Goal: Task Accomplishment & Management: Manage account settings

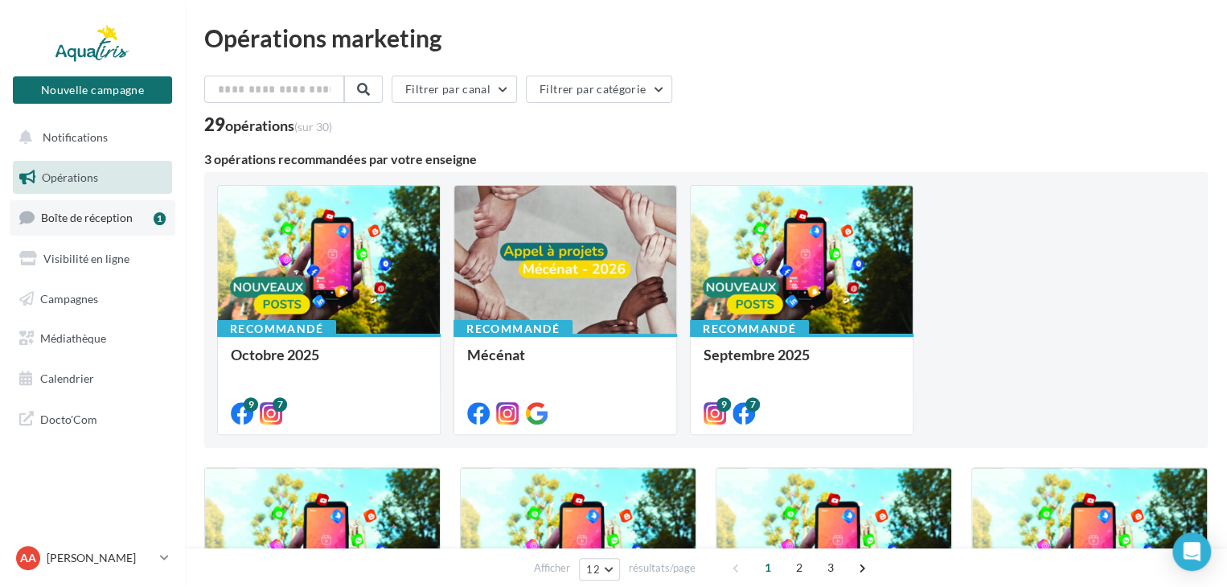
click at [91, 222] on span "Boîte de réception" at bounding box center [87, 218] width 92 height 14
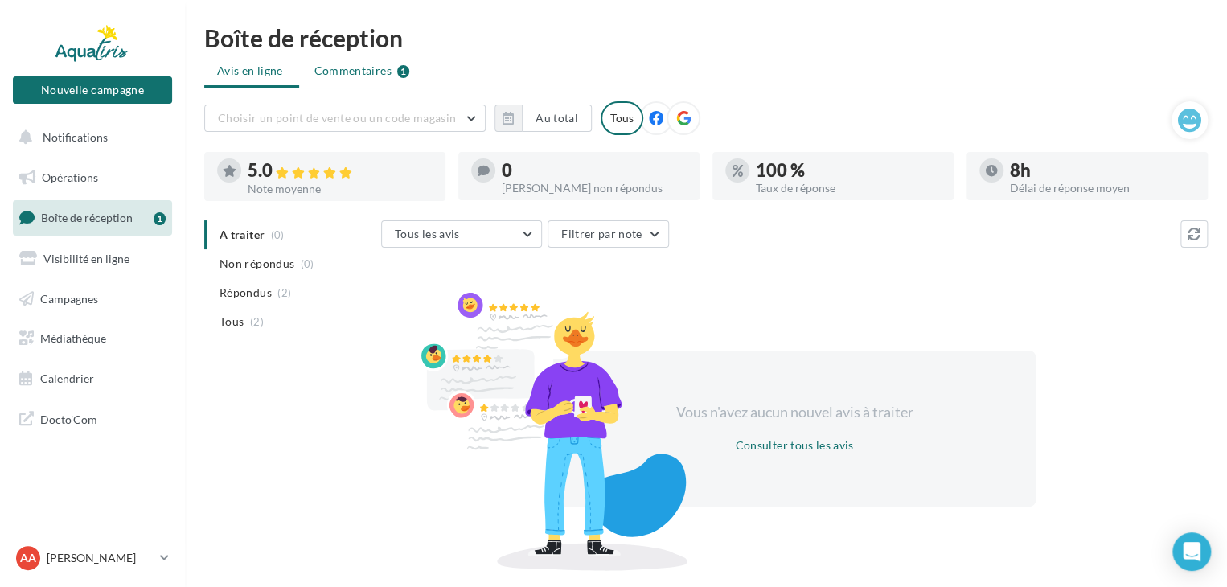
click at [347, 76] on span "Commentaires" at bounding box center [352, 71] width 77 height 16
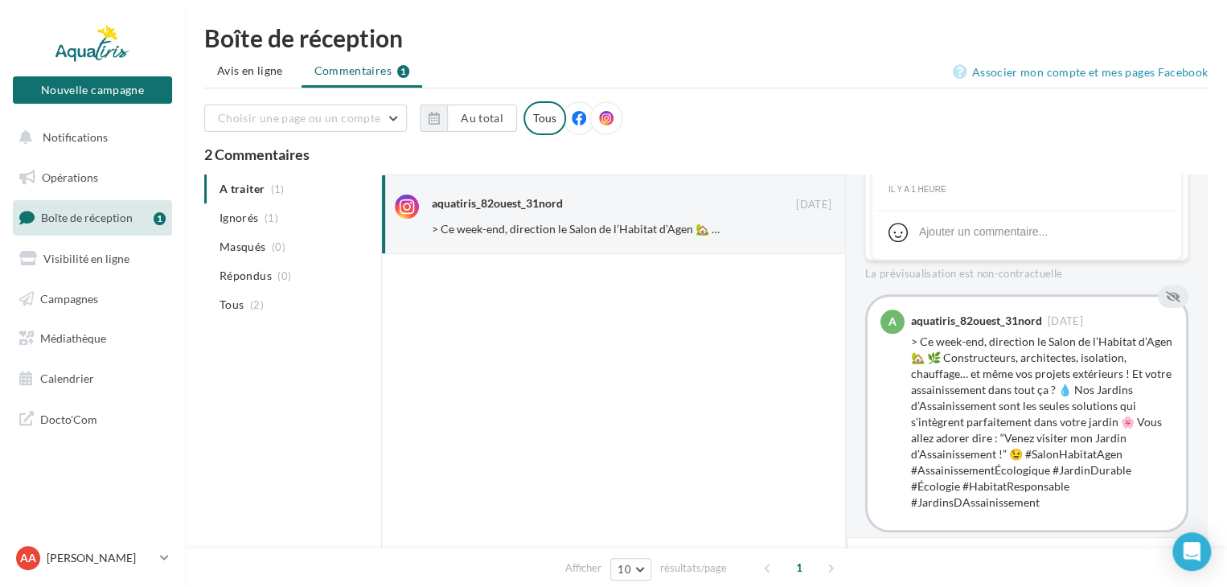
scroll to position [745, 0]
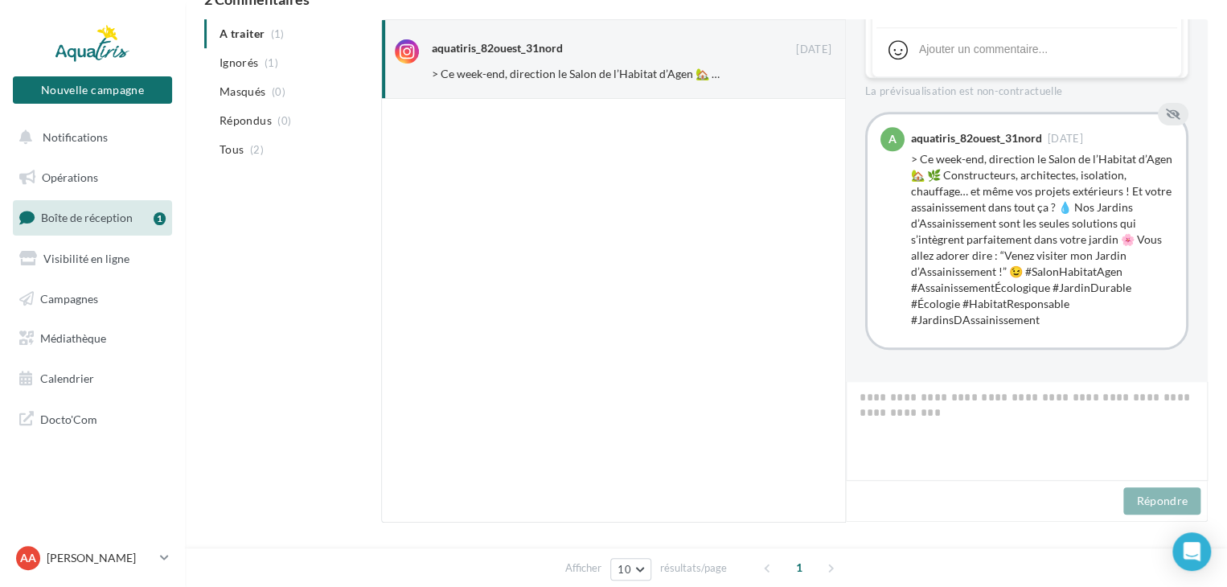
scroll to position [0, 0]
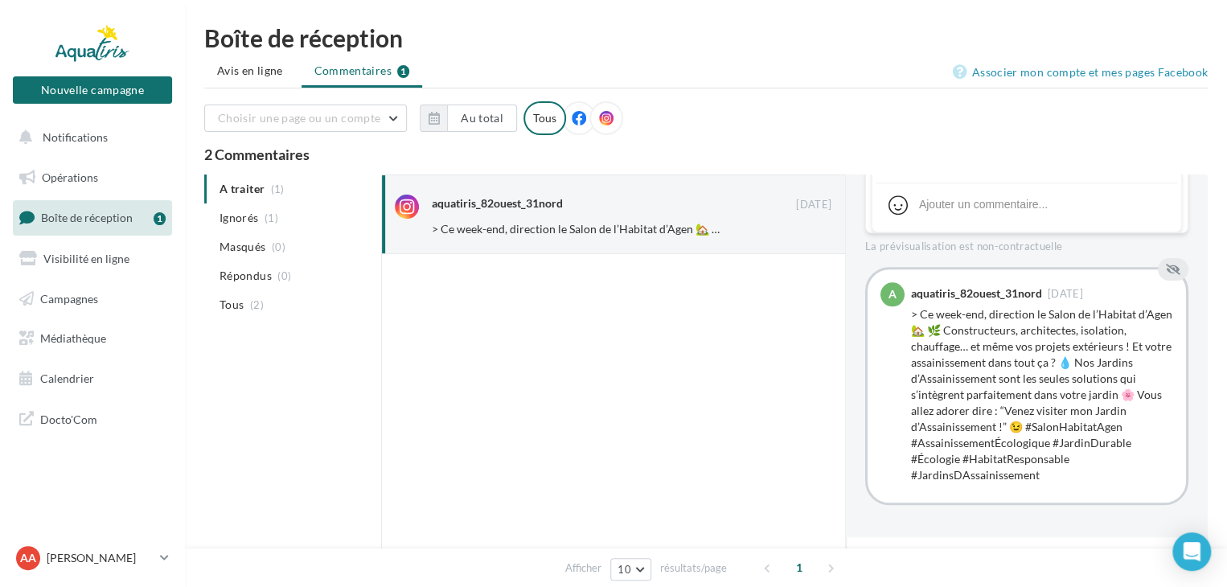
click at [82, 227] on link "Boîte de réception 1" at bounding box center [93, 217] width 166 height 35
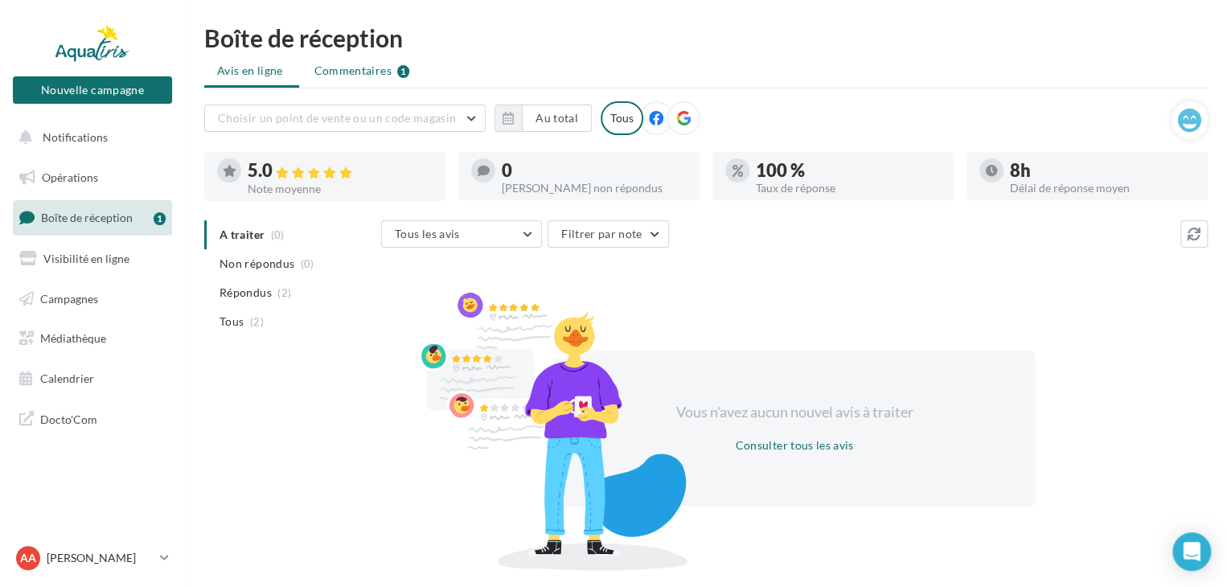
click at [372, 71] on span "Commentaires" at bounding box center [352, 71] width 77 height 16
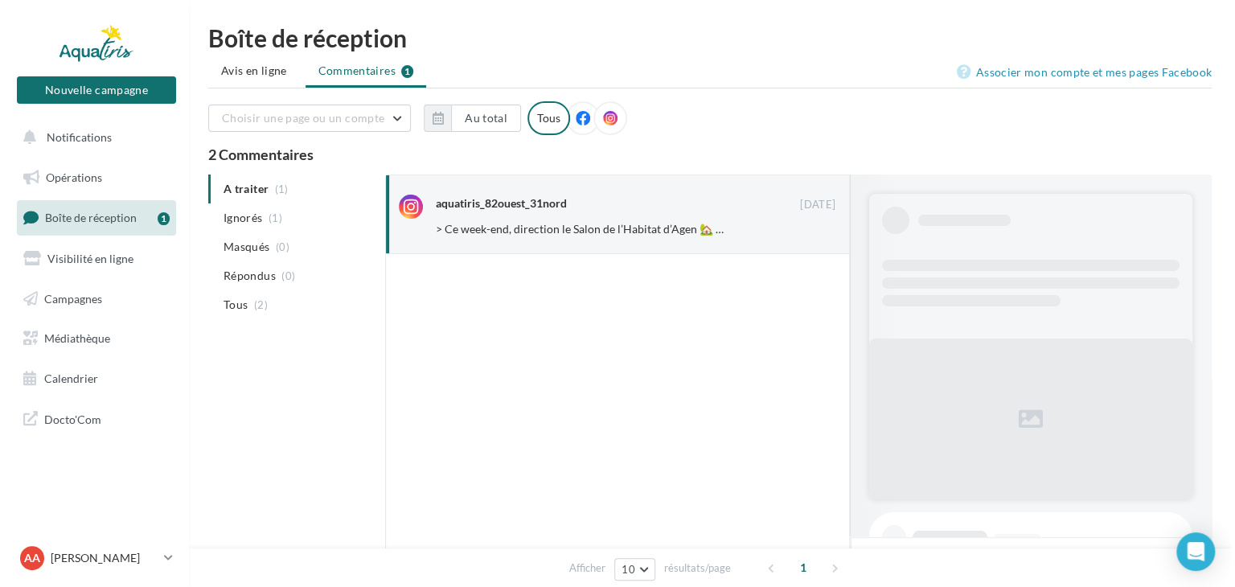
scroll to position [745, 0]
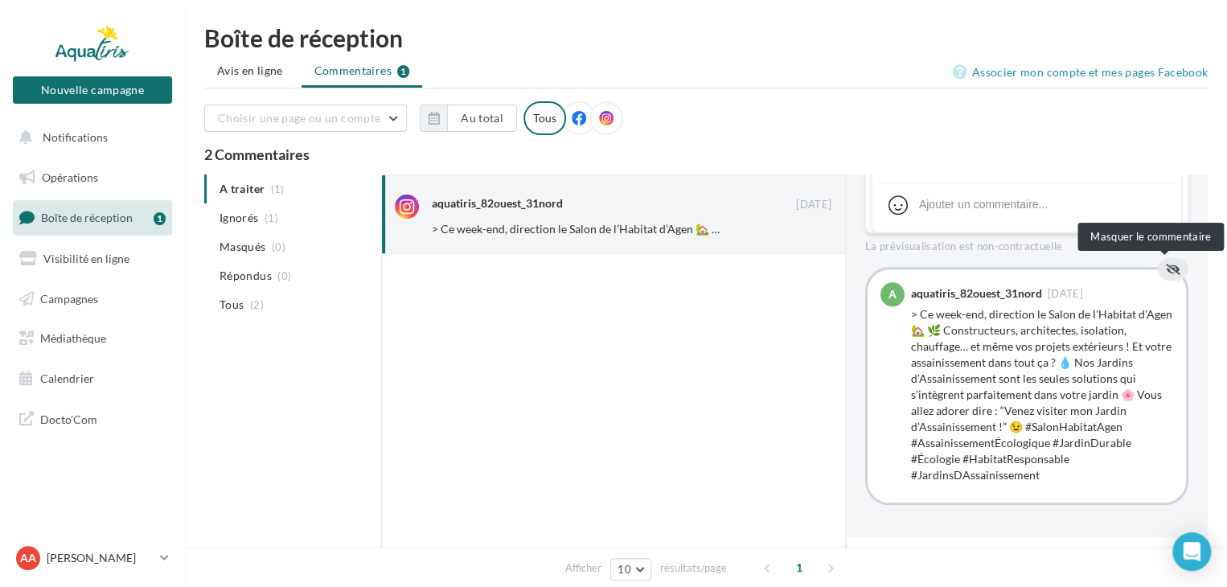
click at [1166, 268] on icon at bounding box center [1172, 269] width 14 height 11
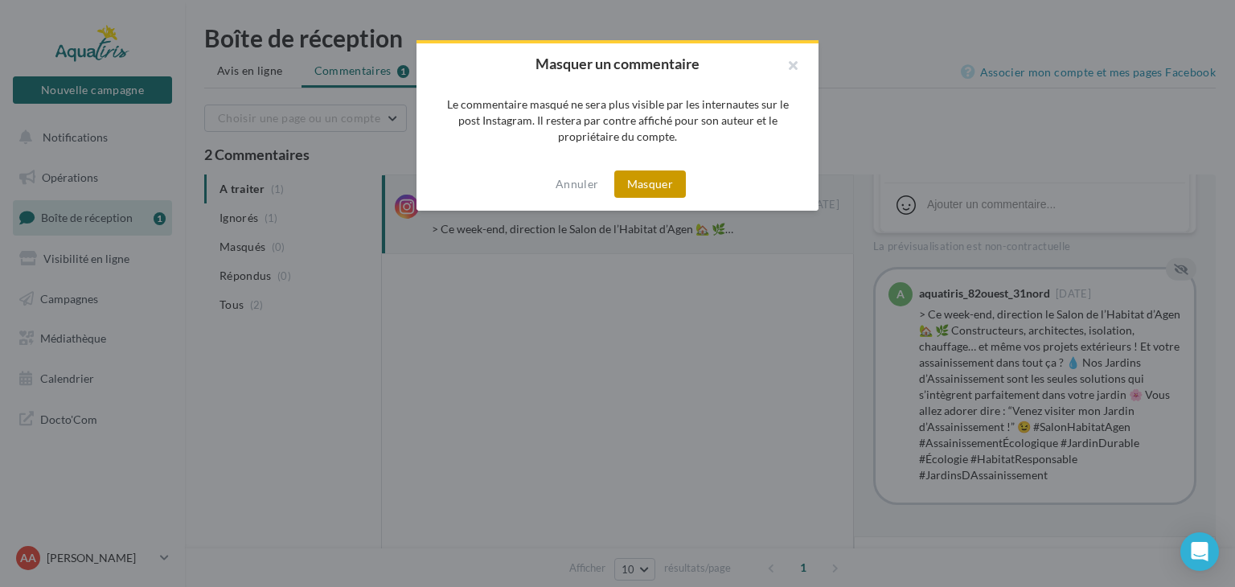
click at [656, 182] on button "Masquer" at bounding box center [650, 183] width 72 height 27
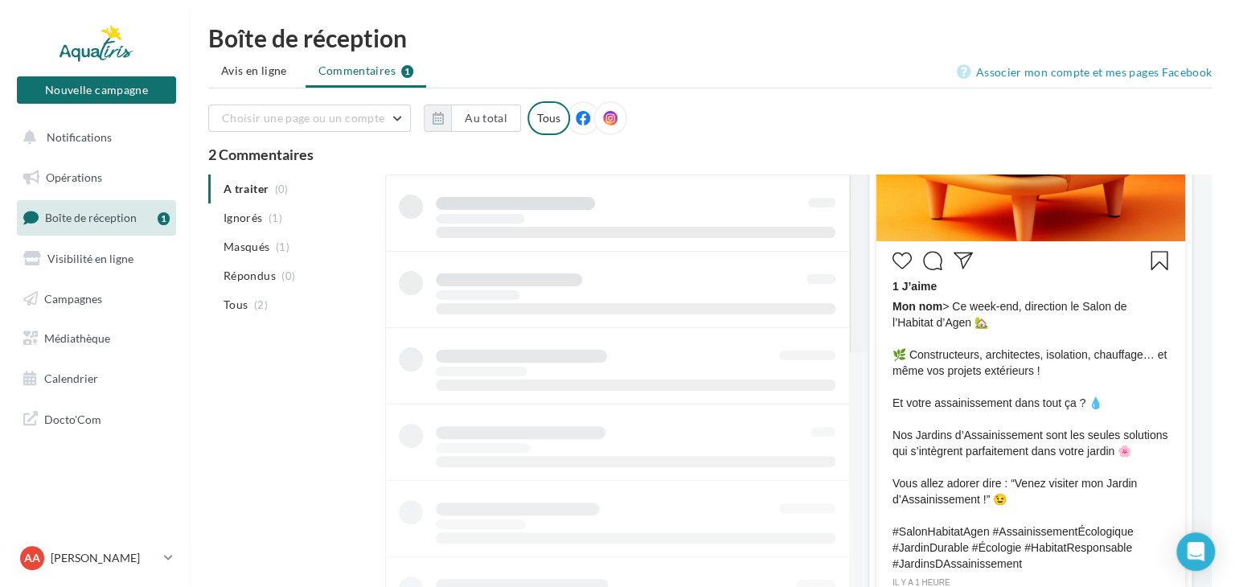
scroll to position [283, 0]
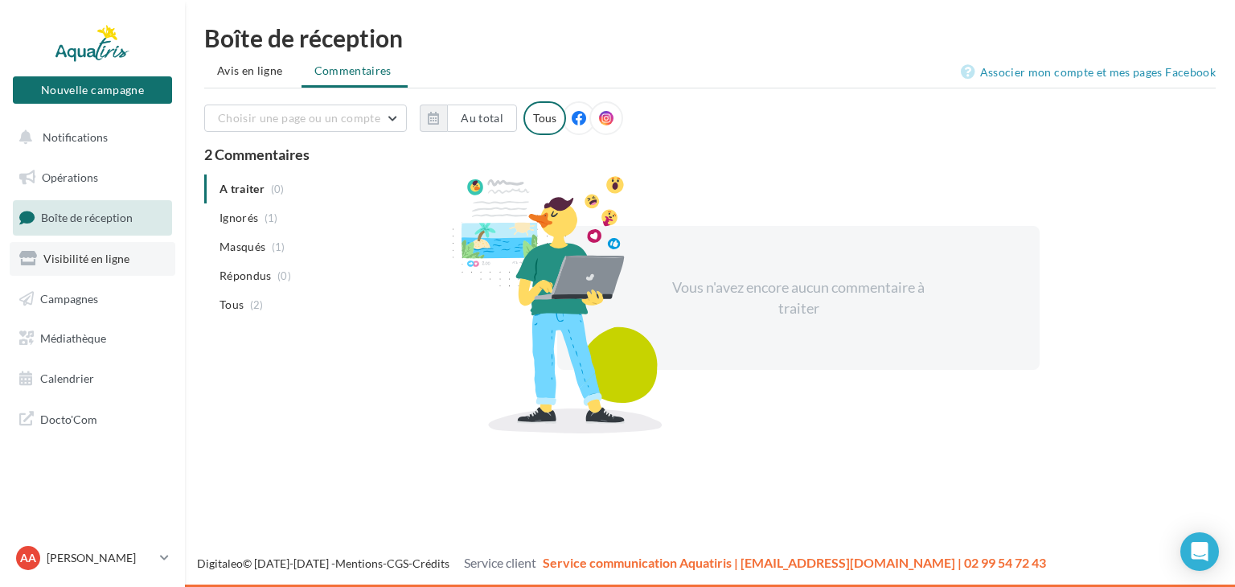
click at [107, 263] on span "Visibilité en ligne" at bounding box center [86, 259] width 86 height 14
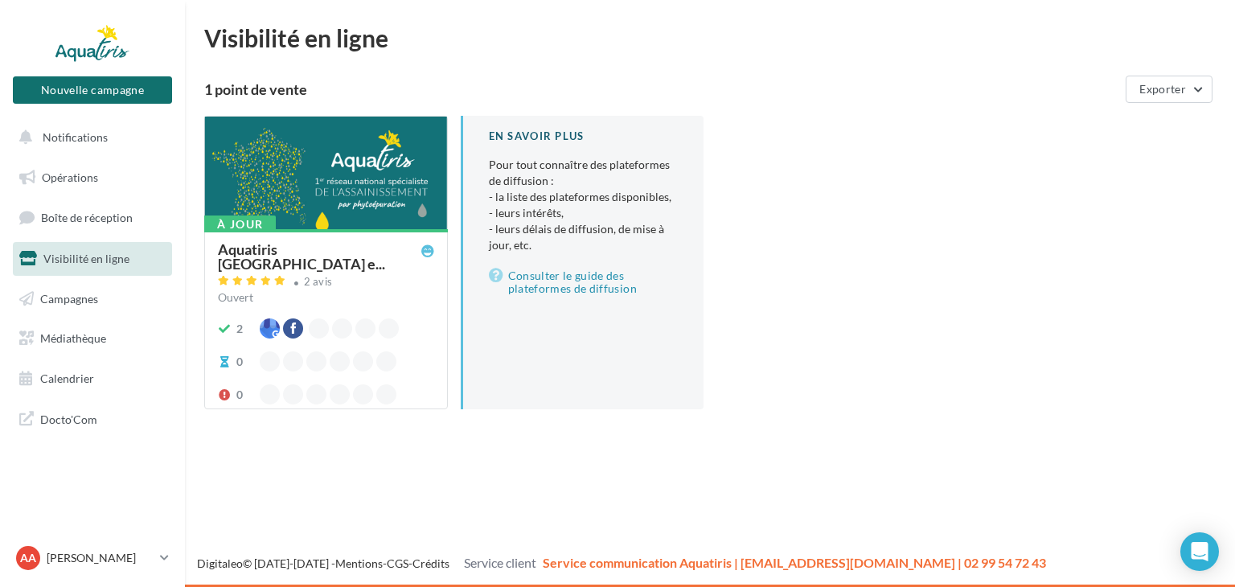
click at [296, 174] on div at bounding box center [326, 174] width 242 height 114
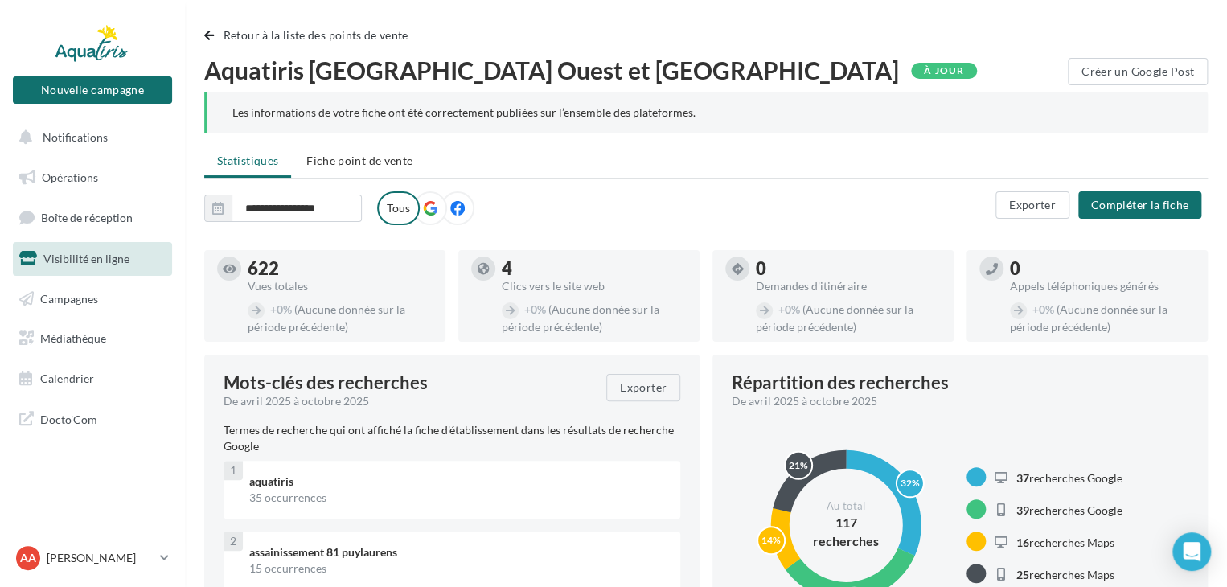
click at [416, 207] on label "Tous" at bounding box center [398, 208] width 43 height 34
click at [427, 207] on icon at bounding box center [430, 208] width 14 height 14
click at [350, 162] on span "Fiche point de vente" at bounding box center [359, 161] width 106 height 14
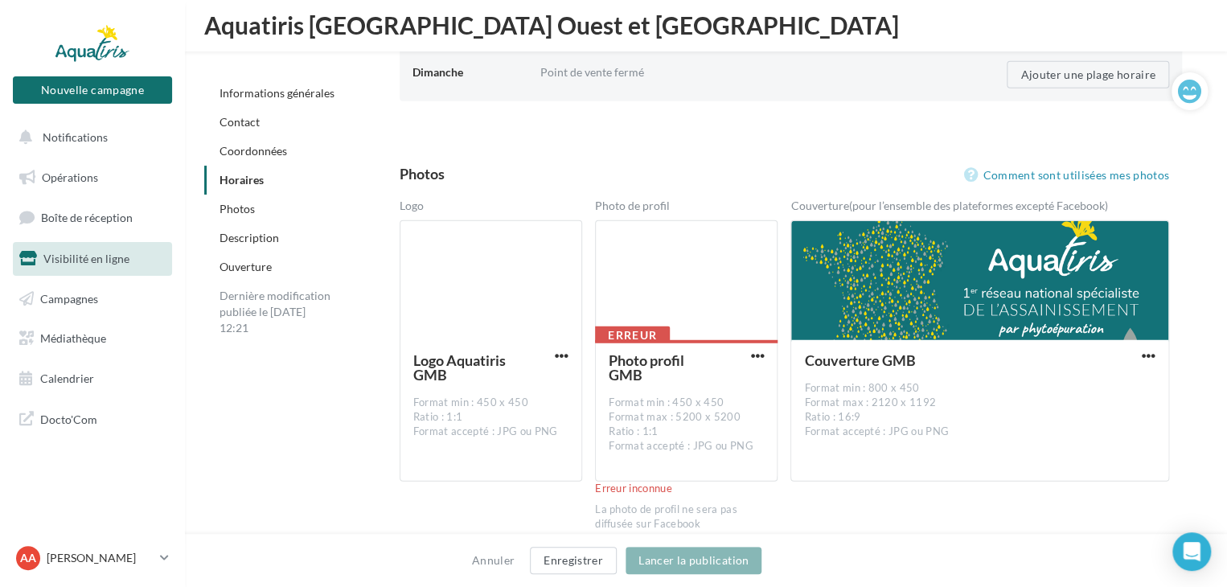
scroll to position [1993, 0]
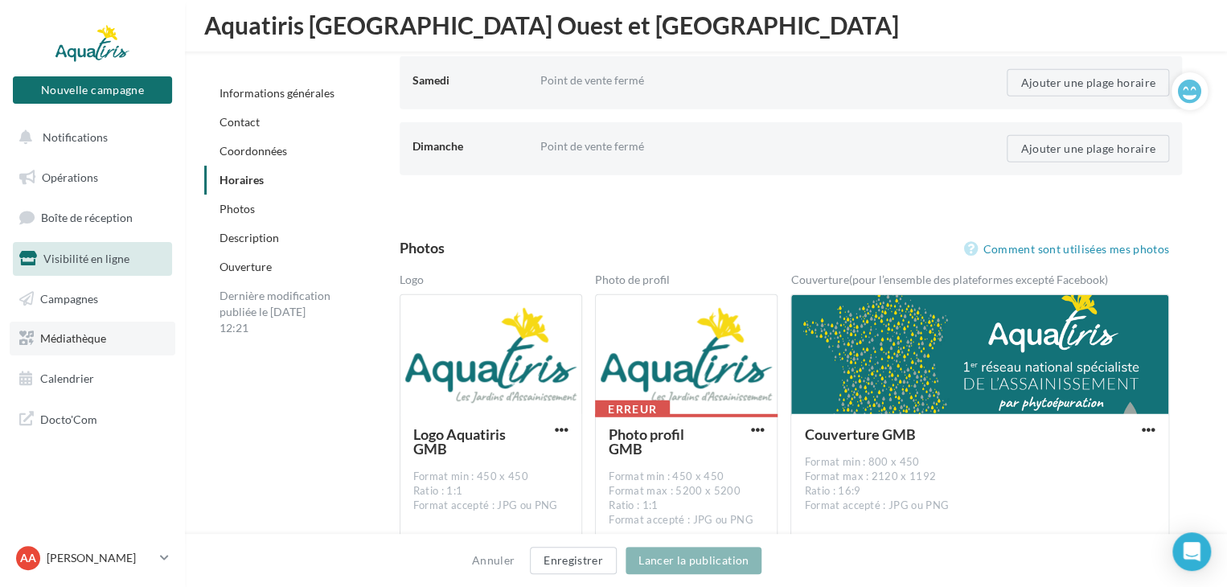
click at [96, 326] on link "Médiathèque" at bounding box center [93, 339] width 166 height 34
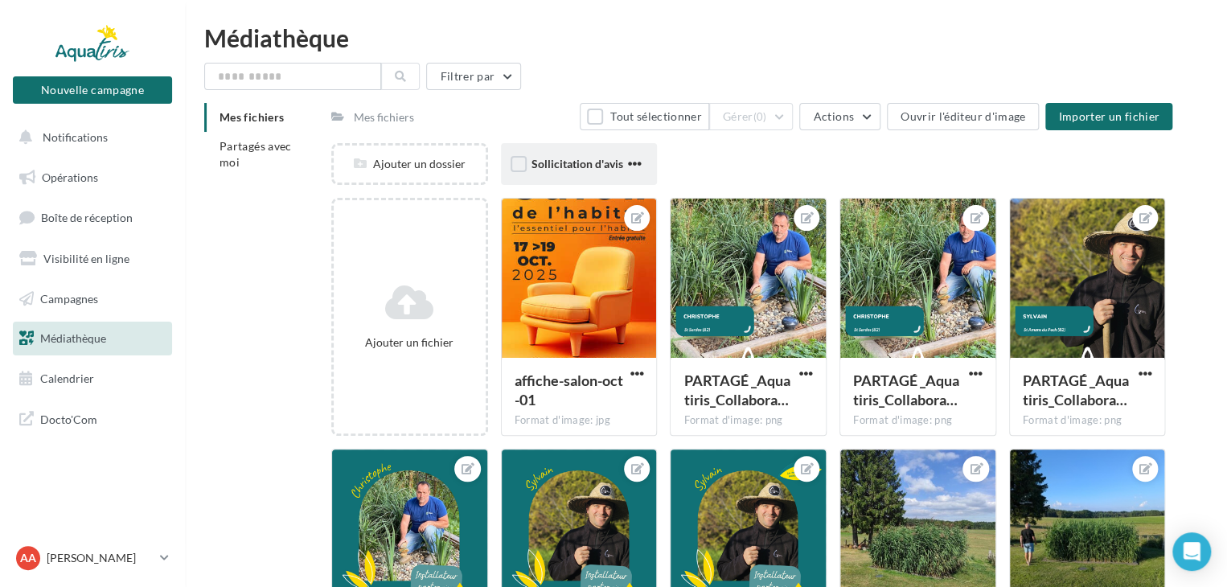
click at [569, 160] on span "Sollicitation d'avis" at bounding box center [577, 164] width 92 height 14
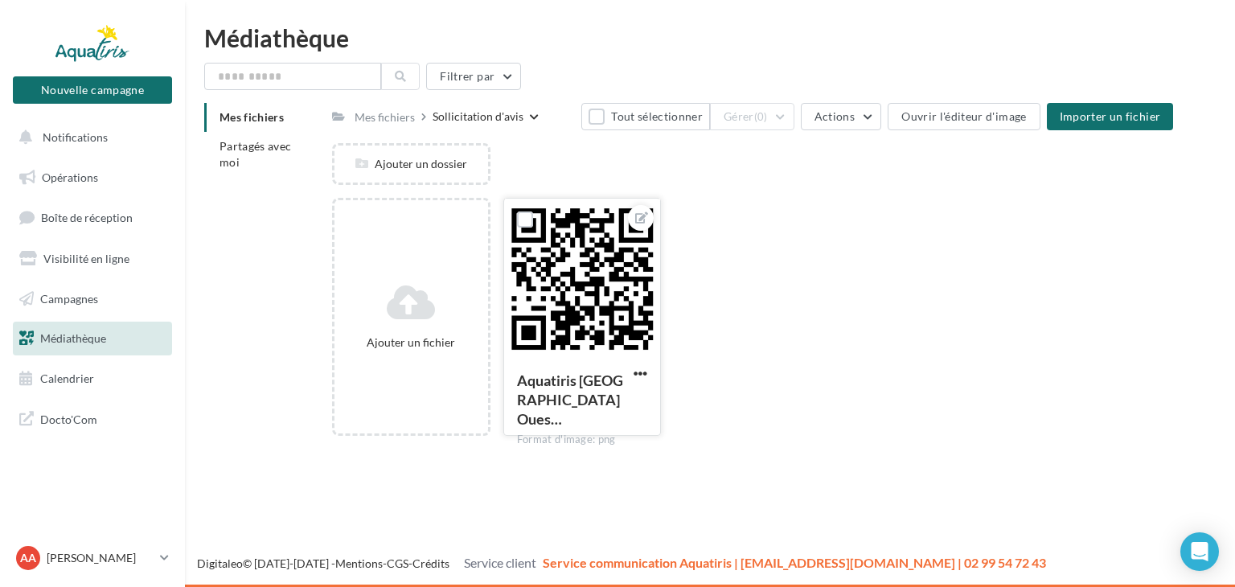
click at [637, 277] on div at bounding box center [582, 279] width 156 height 161
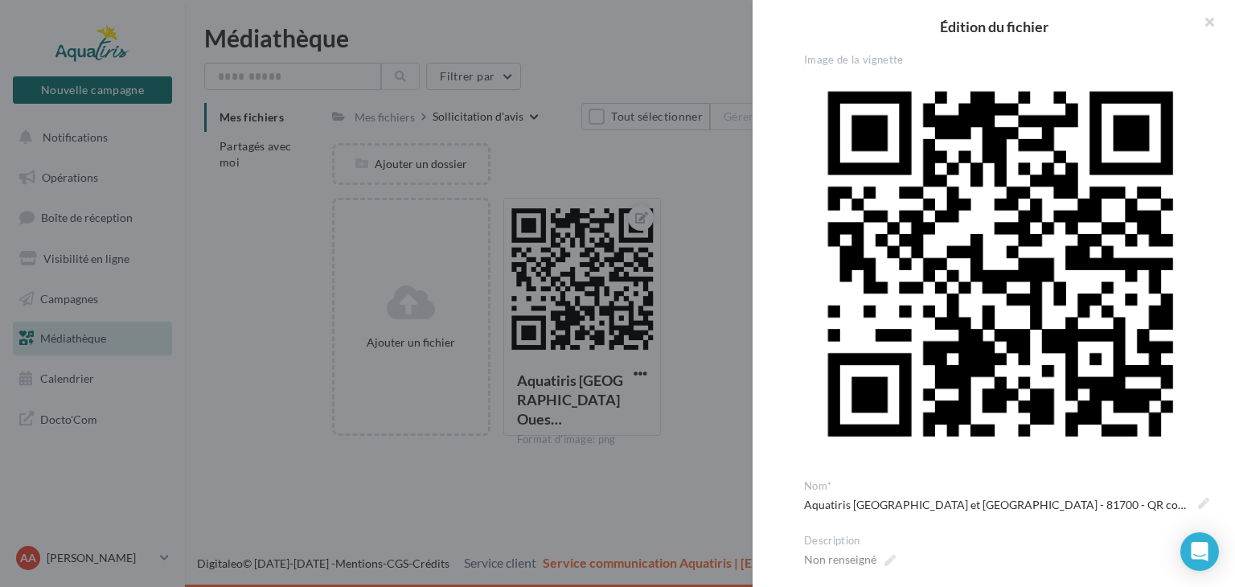
click at [935, 236] on img at bounding box center [1000, 264] width 392 height 392
click at [995, 353] on img at bounding box center [1000, 264] width 392 height 392
click at [995, 354] on img at bounding box center [1000, 264] width 392 height 392
click at [958, 235] on img at bounding box center [1000, 264] width 392 height 392
click at [617, 76] on div at bounding box center [617, 293] width 1235 height 587
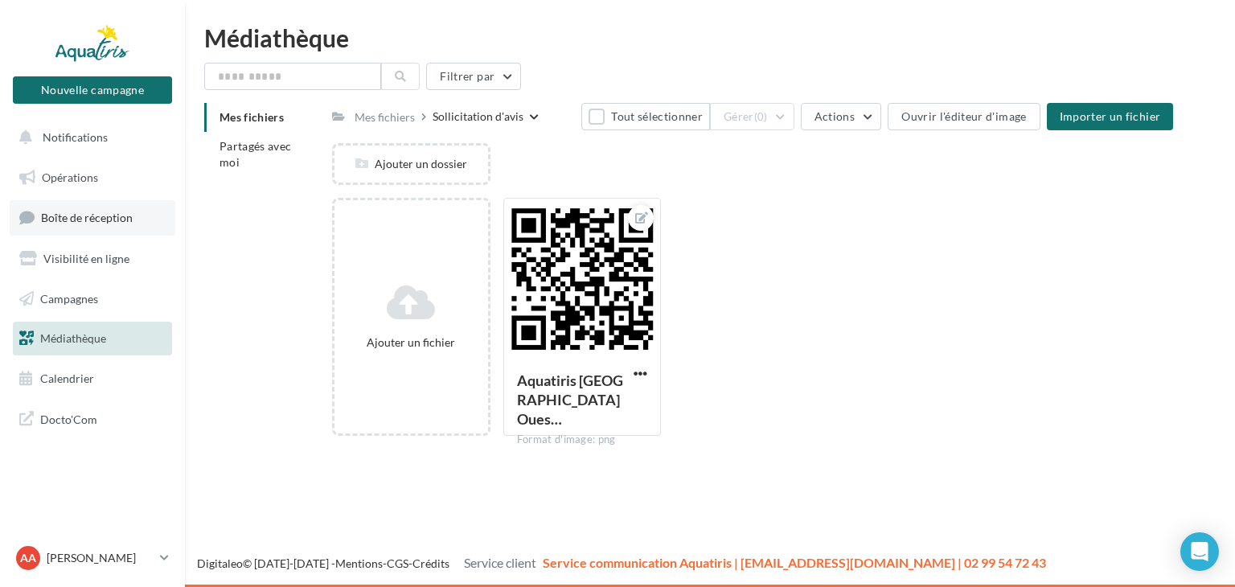
click at [92, 221] on span "Boîte de réception" at bounding box center [87, 218] width 92 height 14
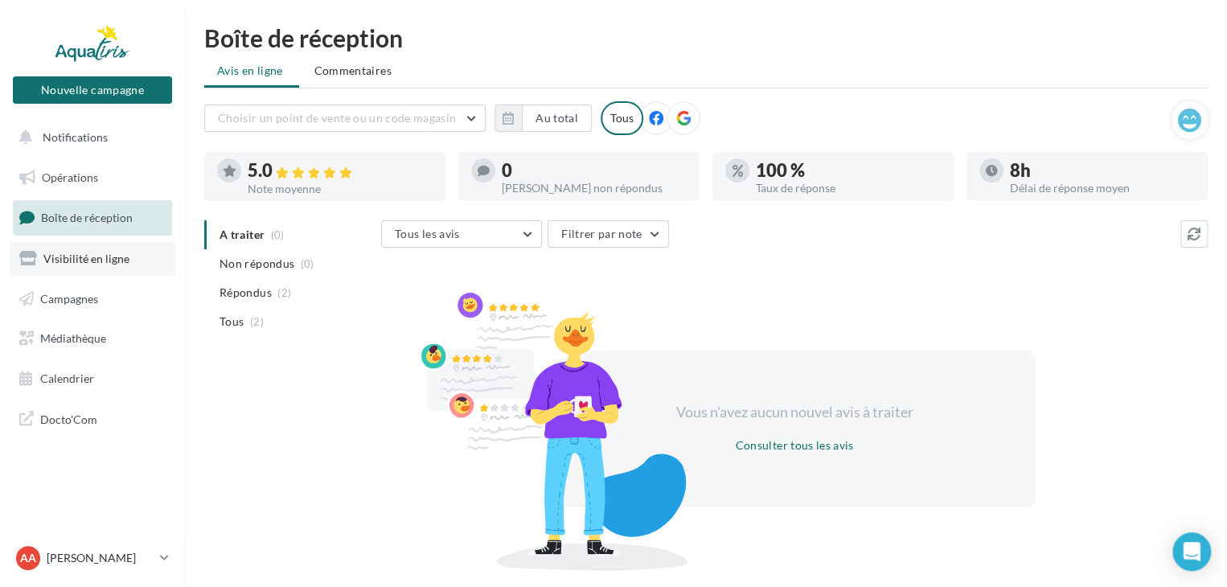
click at [62, 267] on link "Visibilité en ligne" at bounding box center [93, 259] width 166 height 34
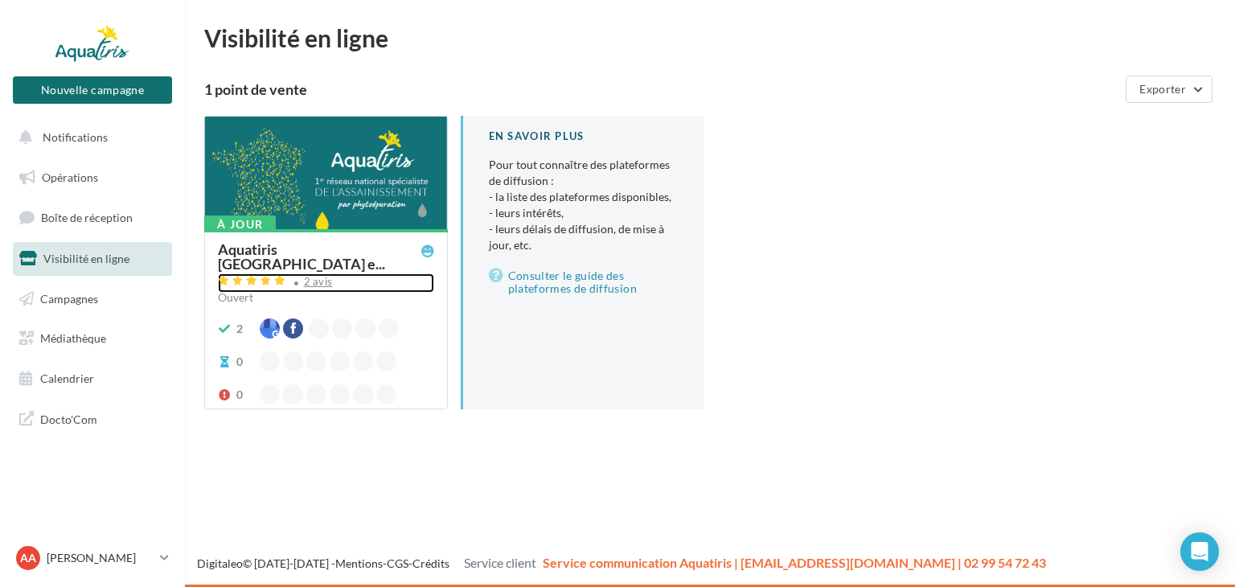
click at [314, 284] on div "2 avis" at bounding box center [318, 281] width 29 height 10
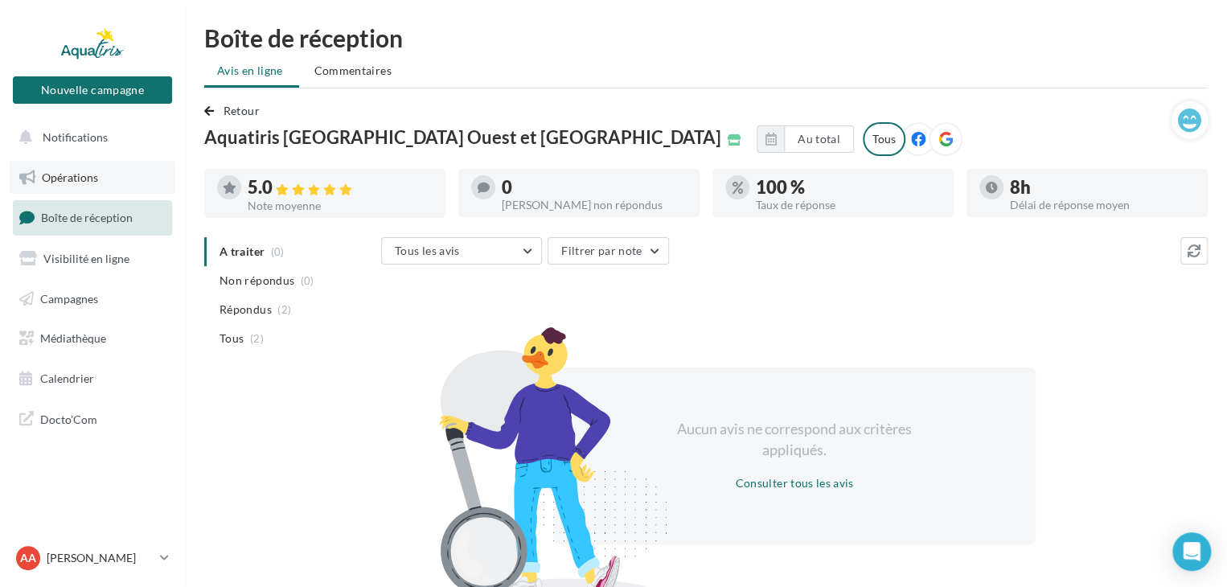
click at [77, 180] on span "Opérations" at bounding box center [70, 177] width 56 height 14
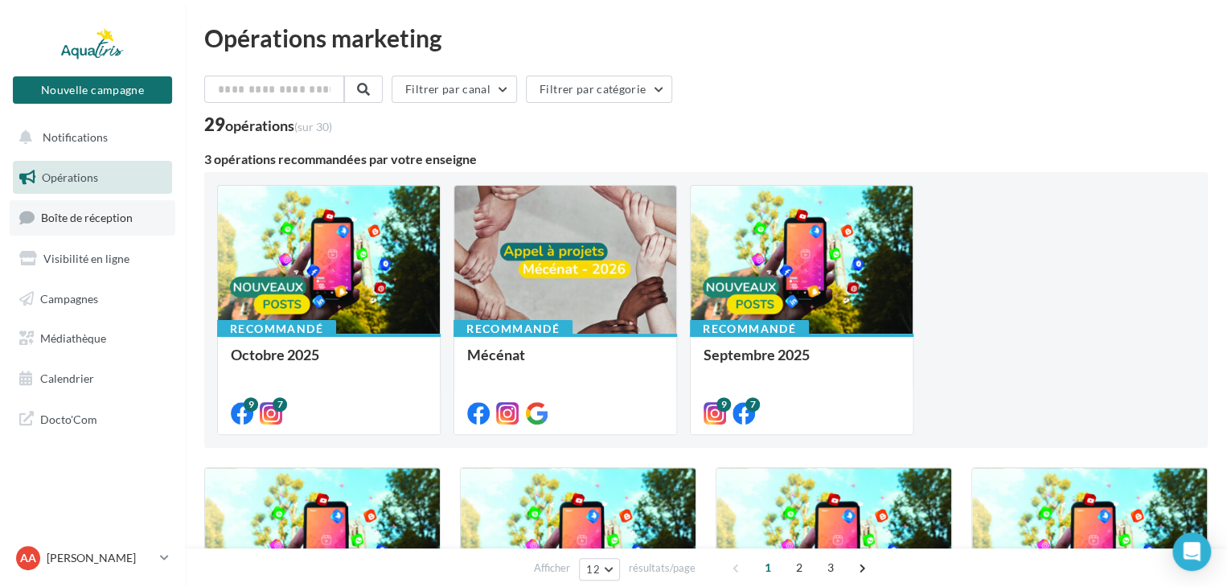
click at [92, 227] on link "Boîte de réception" at bounding box center [93, 217] width 166 height 35
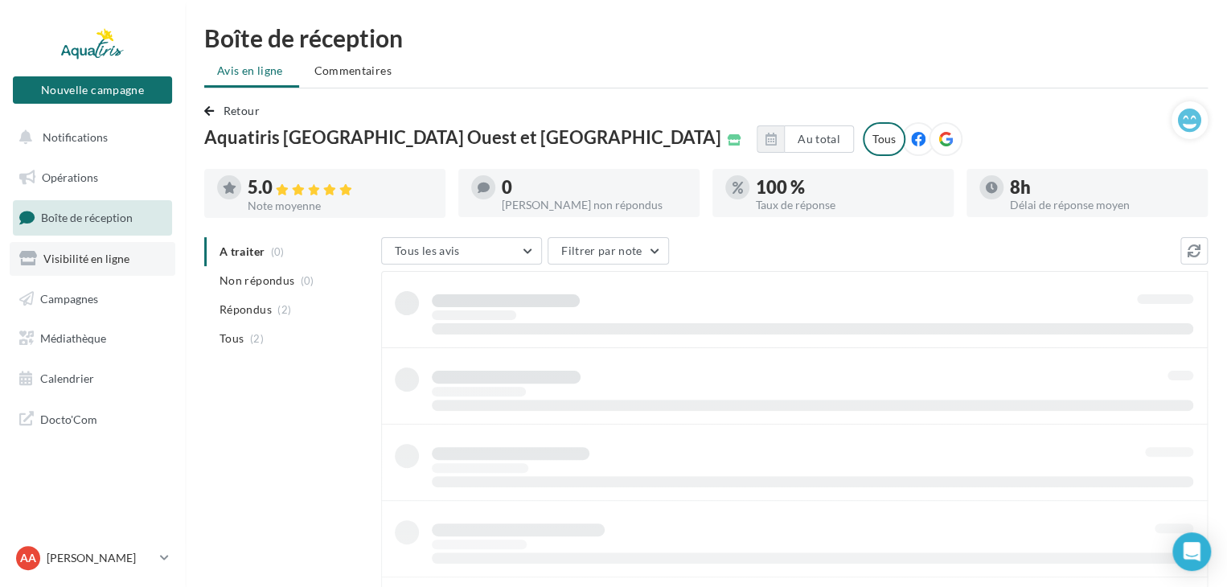
click at [119, 254] on span "Visibilité en ligne" at bounding box center [86, 259] width 86 height 14
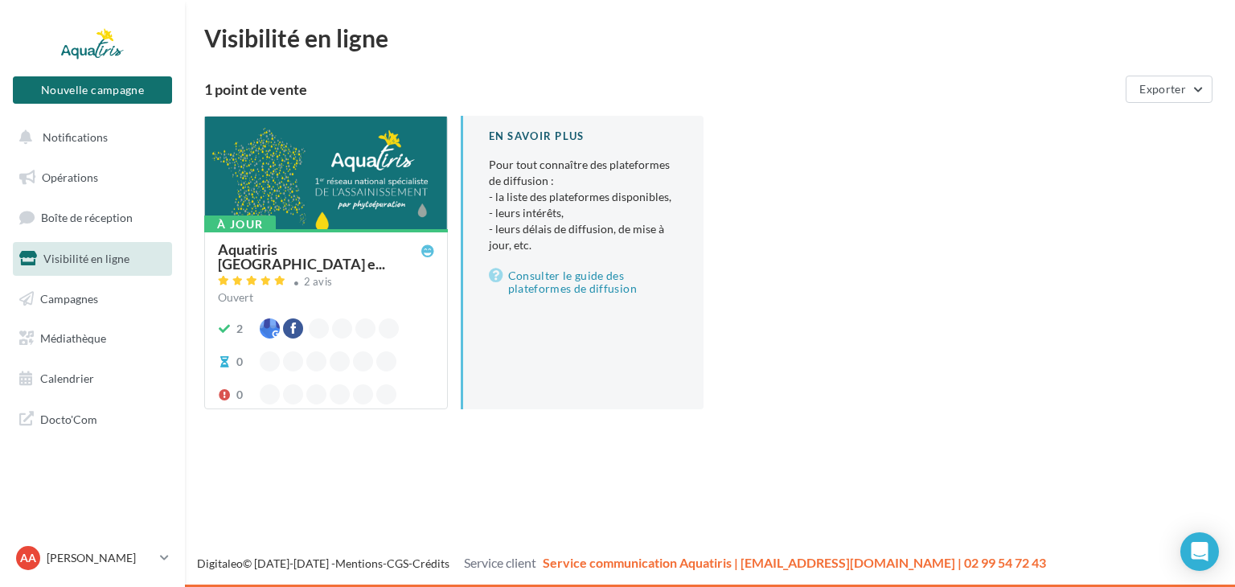
drag, startPoint x: 305, startPoint y: 92, endPoint x: 279, endPoint y: 90, distance: 26.6
click at [279, 90] on div "1 point de vente" at bounding box center [661, 89] width 915 height 14
click at [272, 85] on div "1 point de vente" at bounding box center [661, 89] width 915 height 14
drag, startPoint x: 302, startPoint y: 92, endPoint x: 248, endPoint y: 72, distance: 58.0
click at [250, 76] on div "1 point de vente Exporter" at bounding box center [709, 89] width 1011 height 27
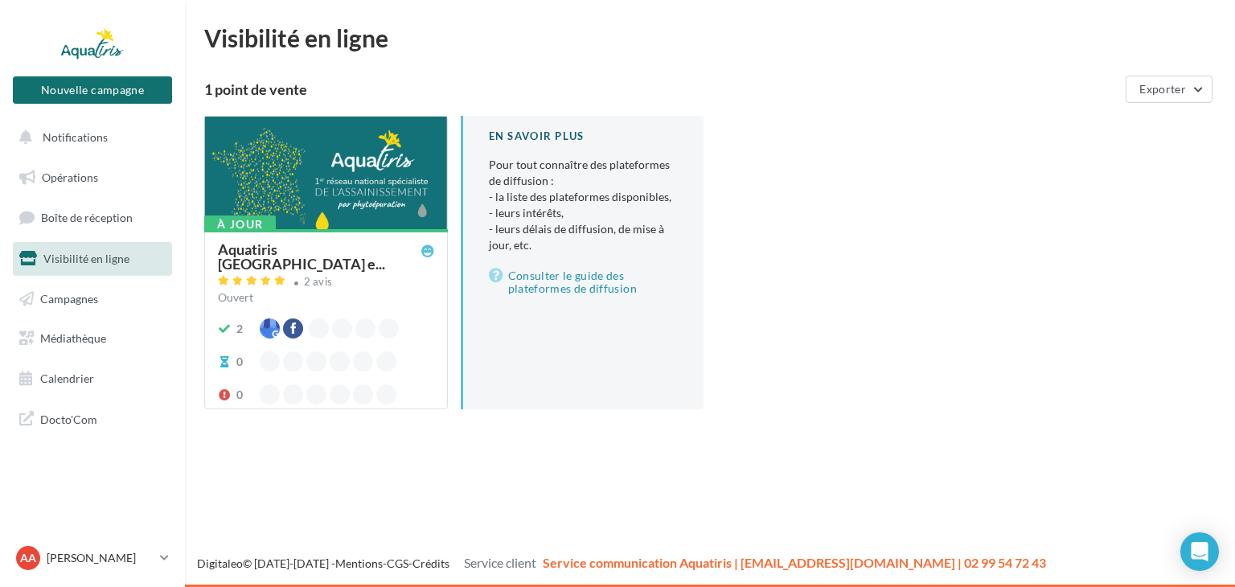
click at [247, 73] on div "Visibilité en ligne 1 point de vente Exporter À jour Aquatiris [GEOGRAPHIC_DATA…" at bounding box center [709, 230] width 1011 height 409
click at [215, 94] on div "1 point de vente" at bounding box center [661, 89] width 915 height 14
